Goal: Information Seeking & Learning: Learn about a topic

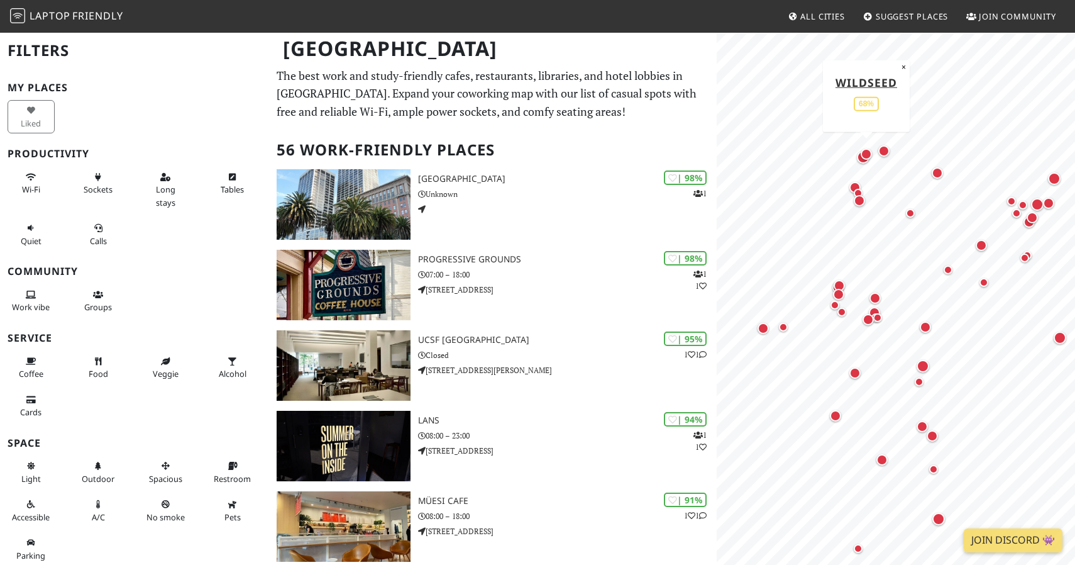
click at [670, 156] on div "Map marker" at bounding box center [866, 153] width 11 height 11
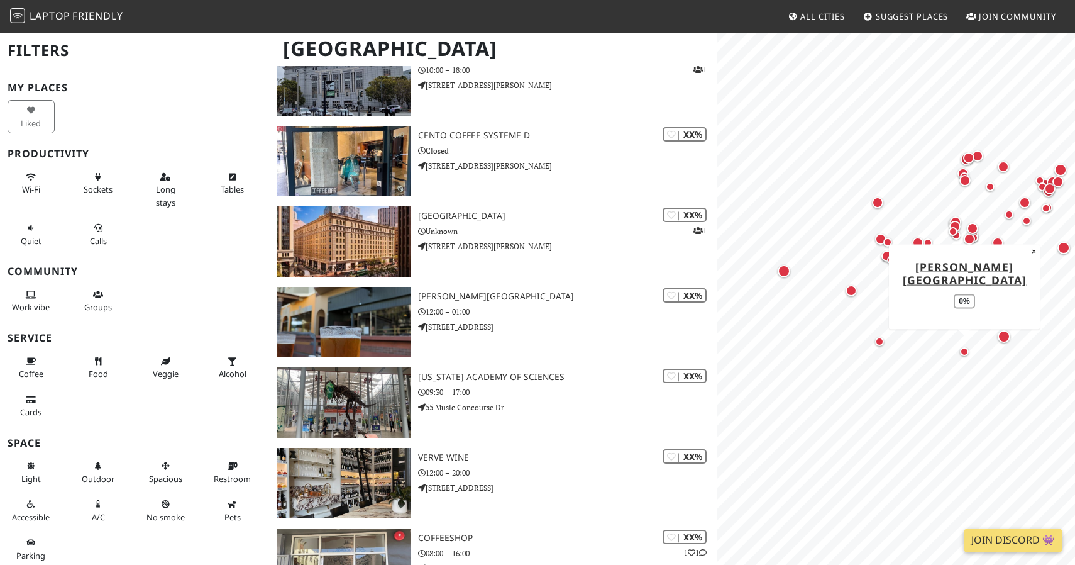
scroll to position [4192, 0]
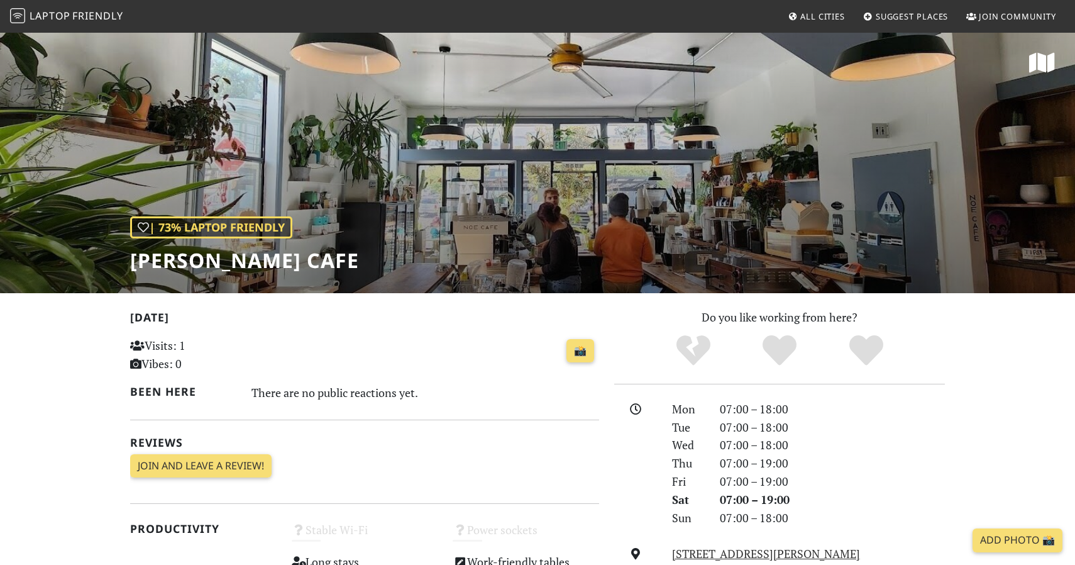
click at [502, 160] on div "| 73% Laptop Friendly Noe Cafe" at bounding box center [537, 162] width 1075 height 262
drag, startPoint x: 818, startPoint y: 121, endPoint x: 782, endPoint y: 124, distance: 36.0
click at [782, 124] on div "| 73% Laptop Friendly Noe Cafe" at bounding box center [537, 162] width 1075 height 262
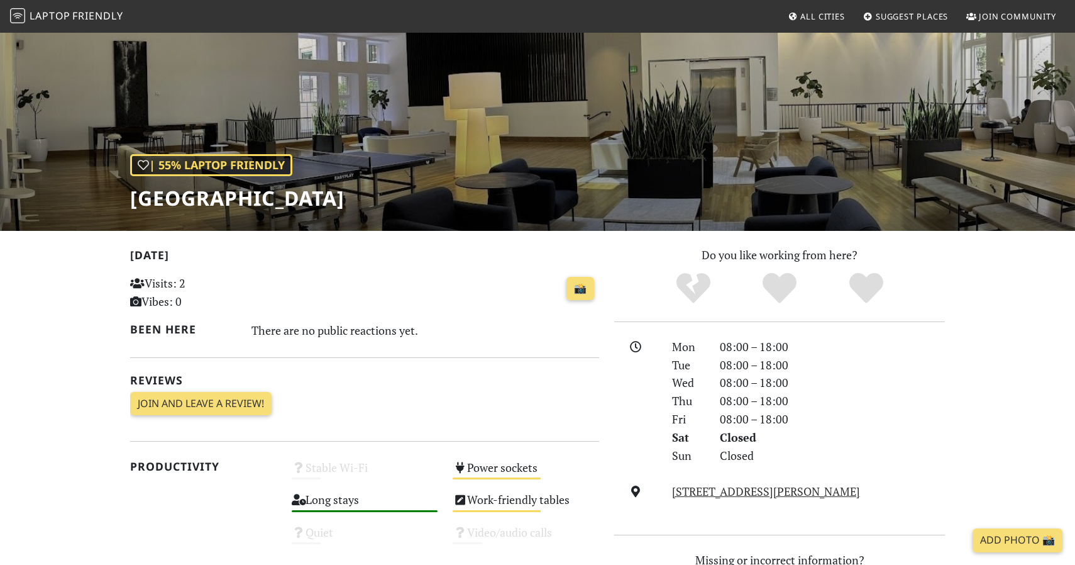
scroll to position [41, 0]
